Goal: Find specific page/section: Find specific page/section

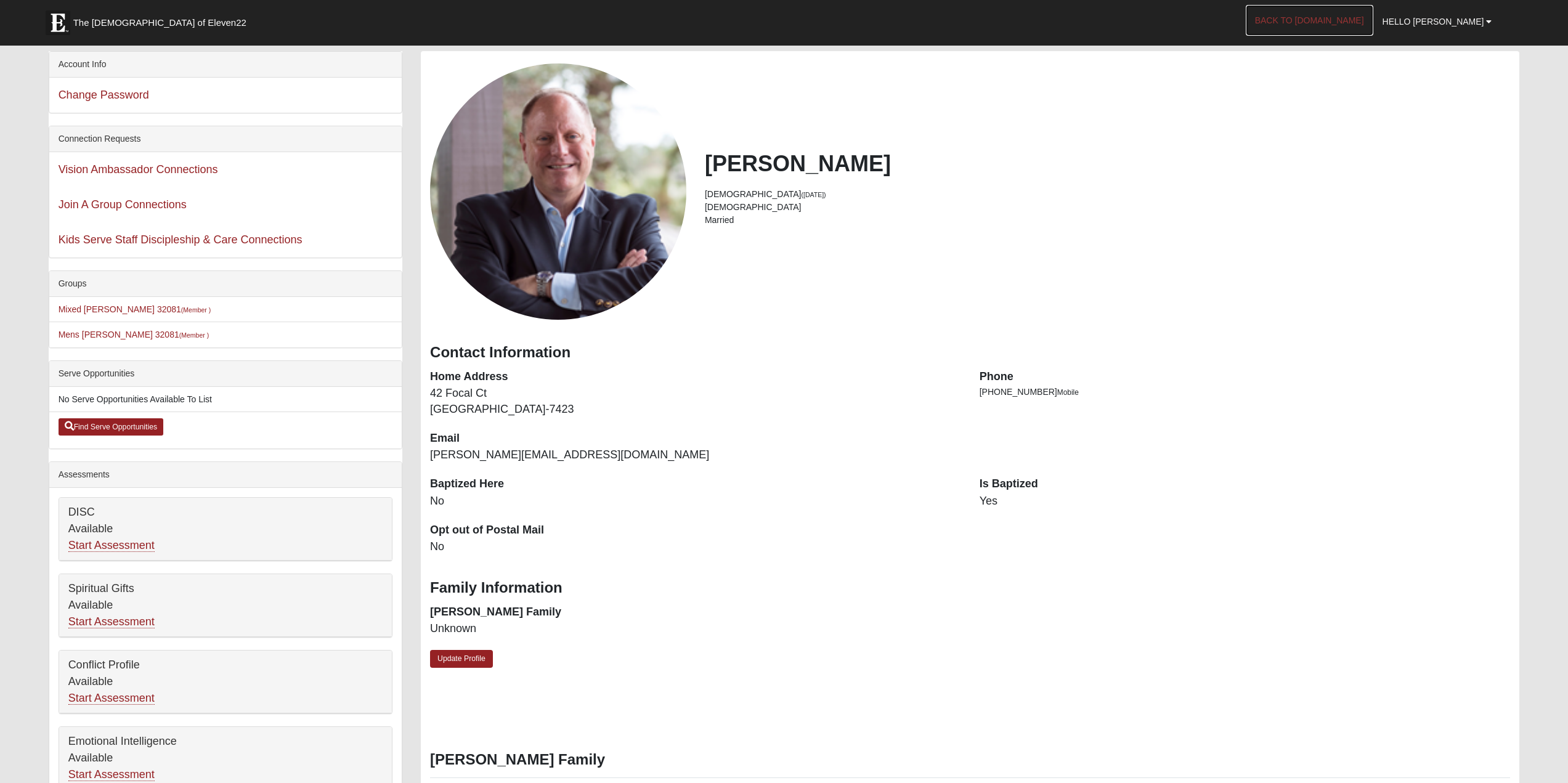
click at [1322, 12] on link "Back to [DOMAIN_NAME]" at bounding box center [1309, 20] width 128 height 30
click at [1335, 16] on link "Back to COE22.com" at bounding box center [1309, 20] width 128 height 30
